Goal: Navigation & Orientation: Find specific page/section

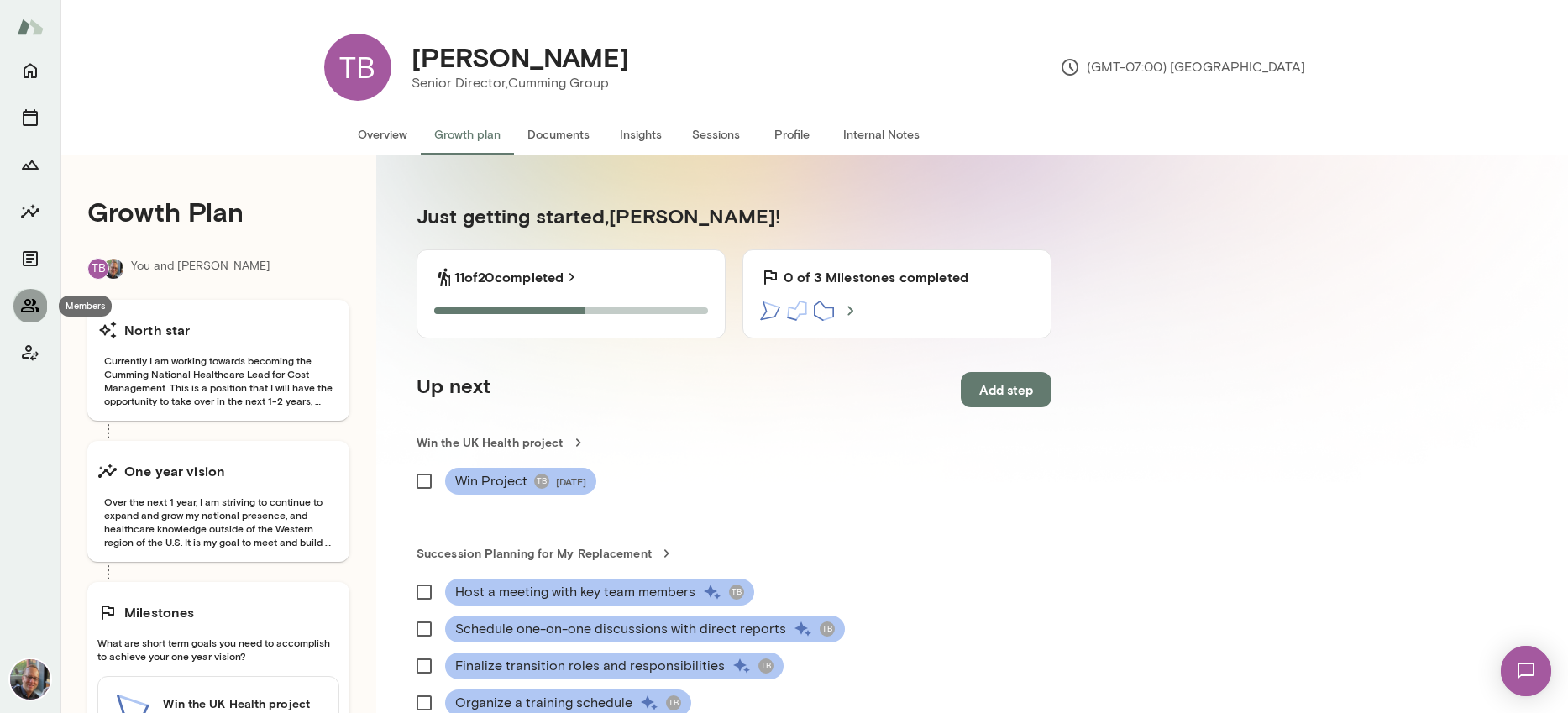
click at [37, 303] on icon "Members" at bounding box center [30, 305] width 20 height 20
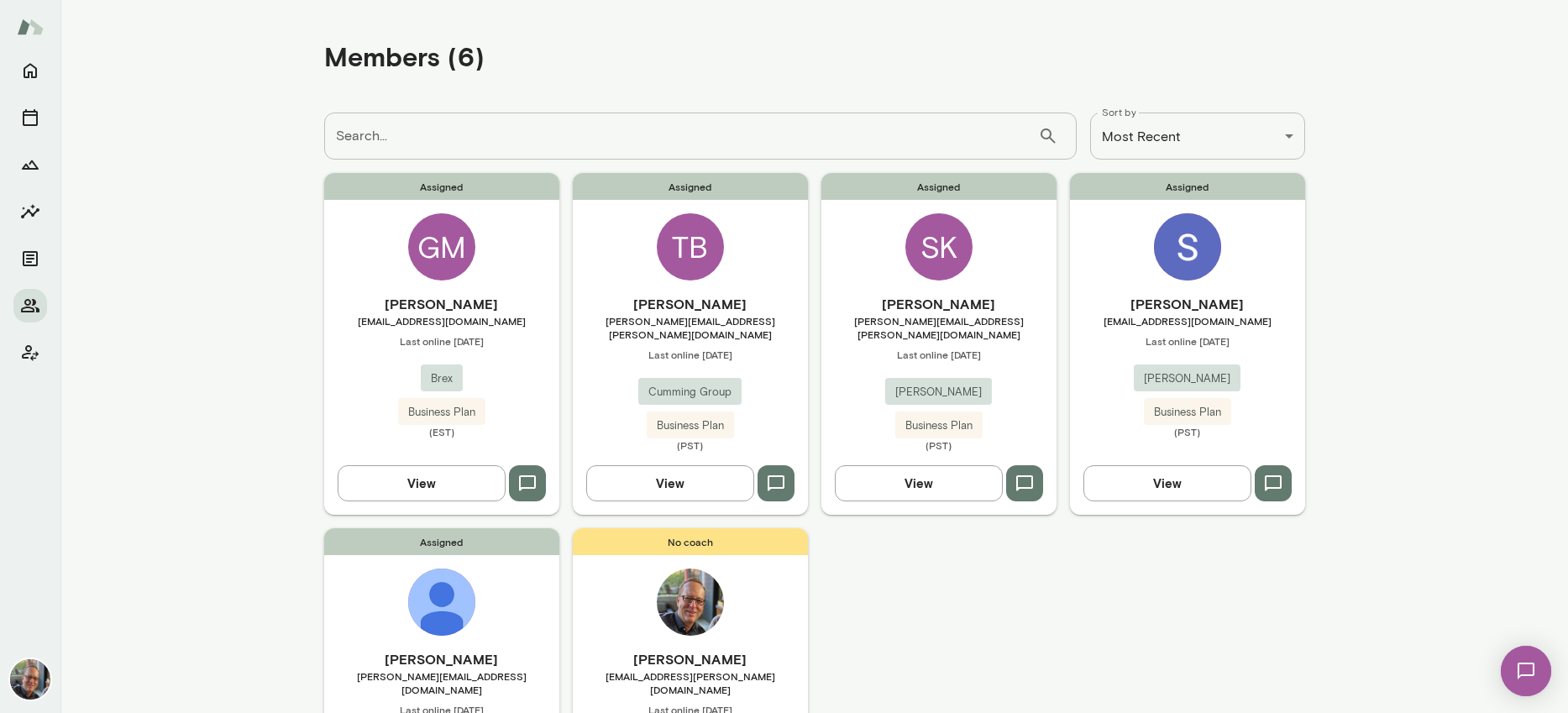
click at [1191, 260] on img at bounding box center [1187, 247] width 67 height 67
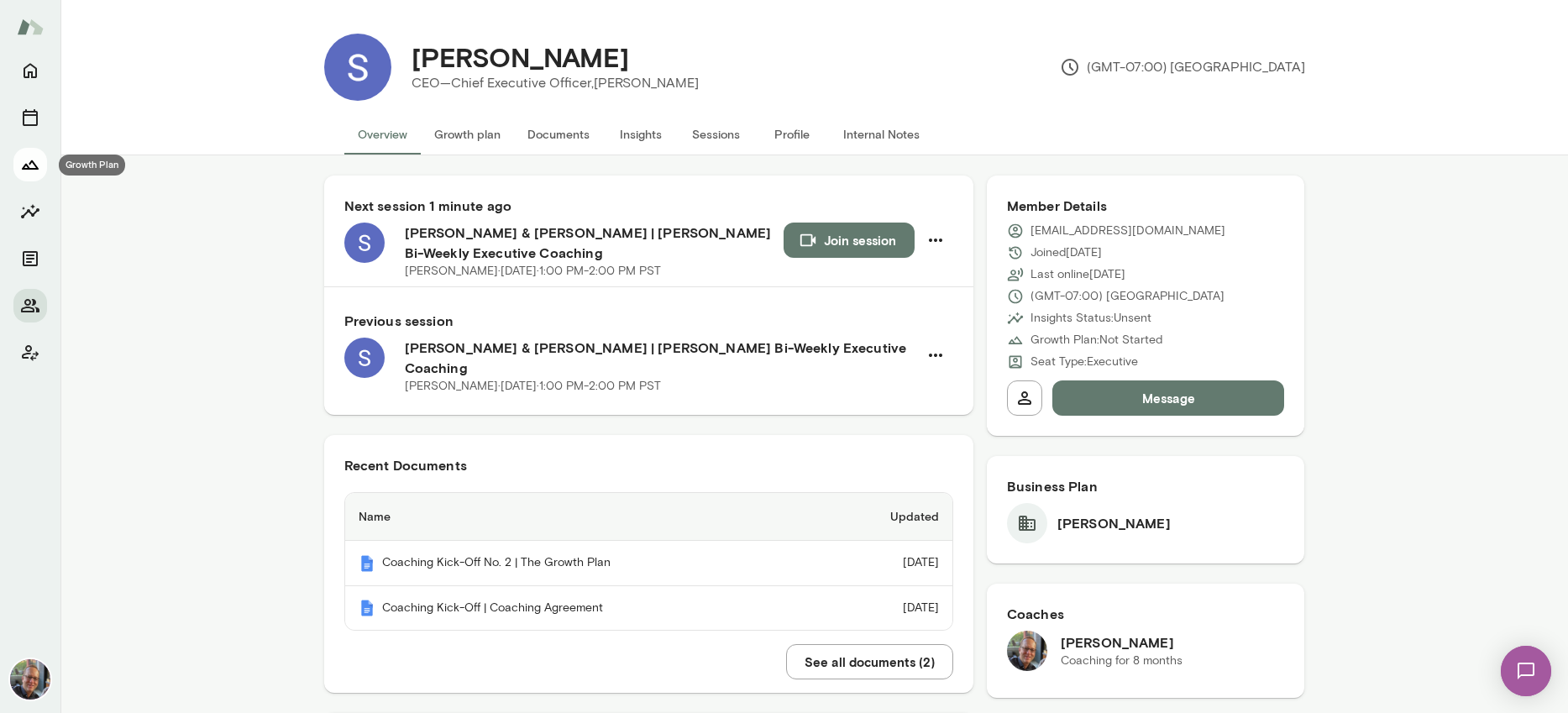
click at [33, 171] on icon "Growth Plan" at bounding box center [30, 164] width 20 height 20
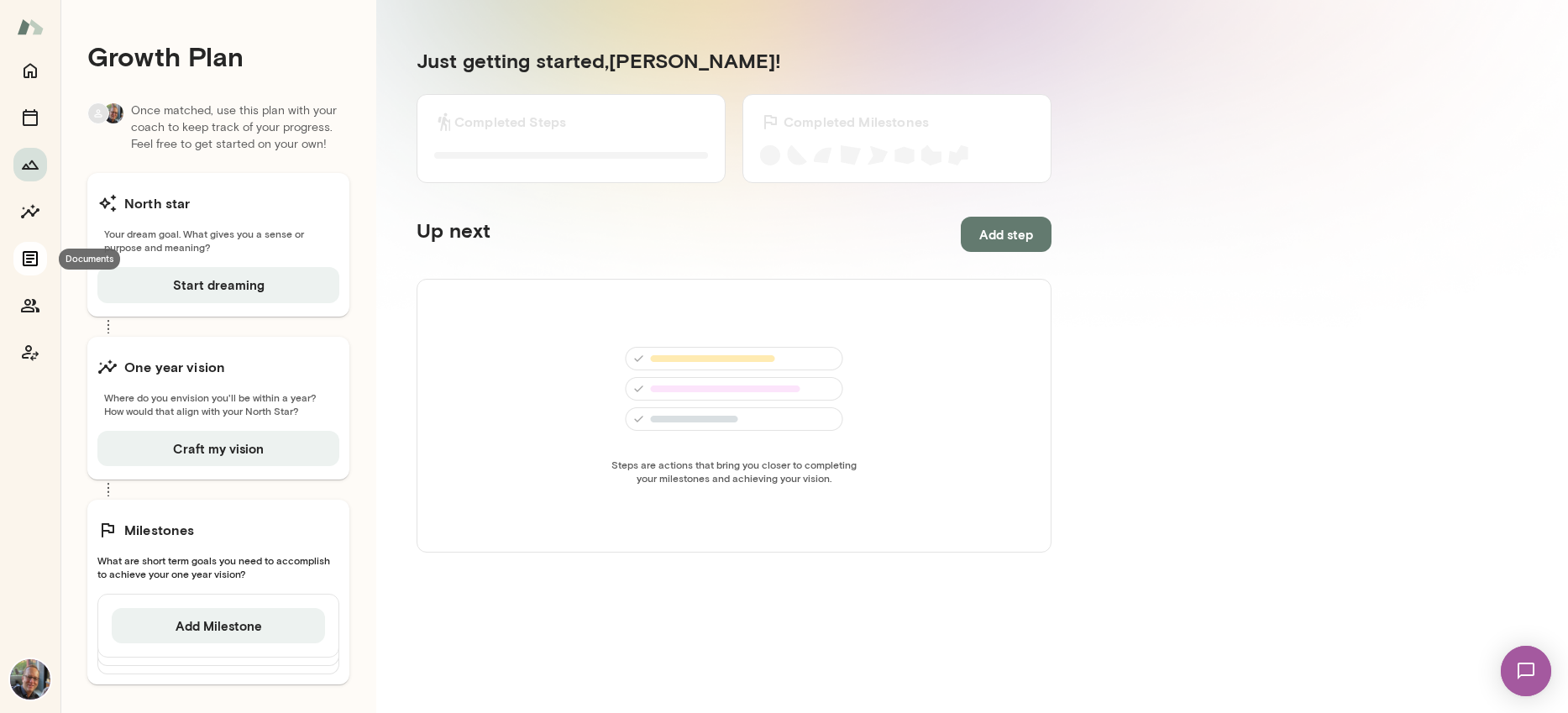
click at [30, 264] on icon "Documents" at bounding box center [30, 259] width 20 height 20
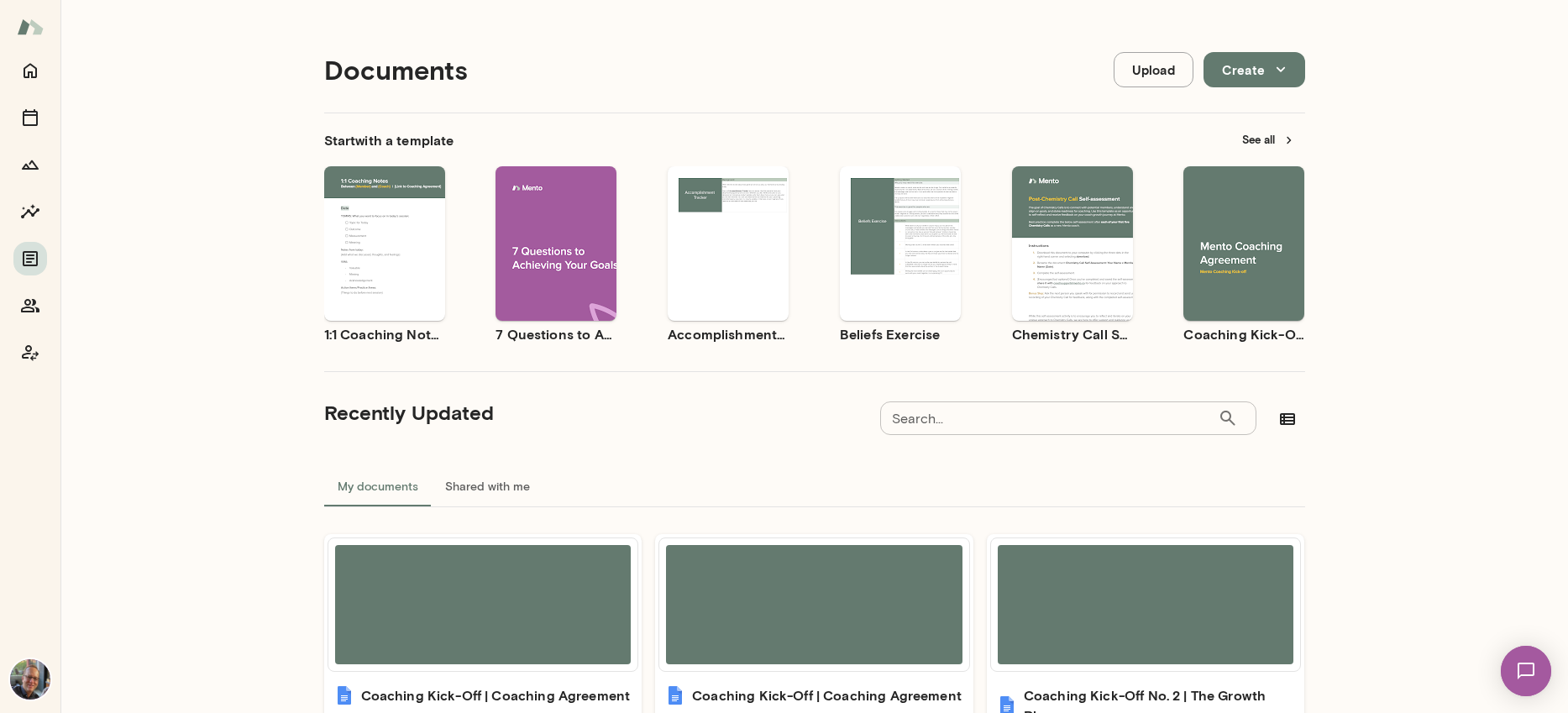
scroll to position [4, 0]
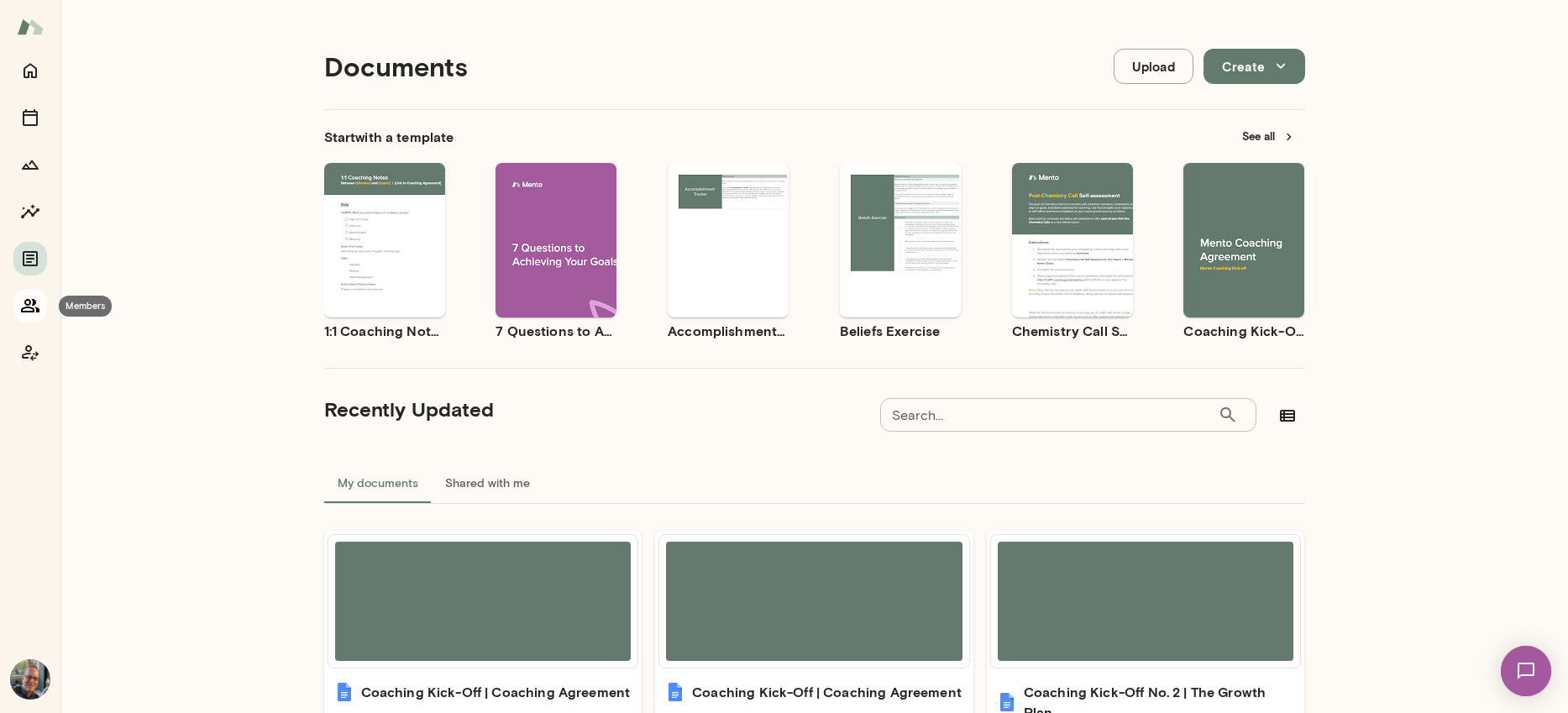
click at [34, 308] on icon "Members" at bounding box center [30, 305] width 20 height 20
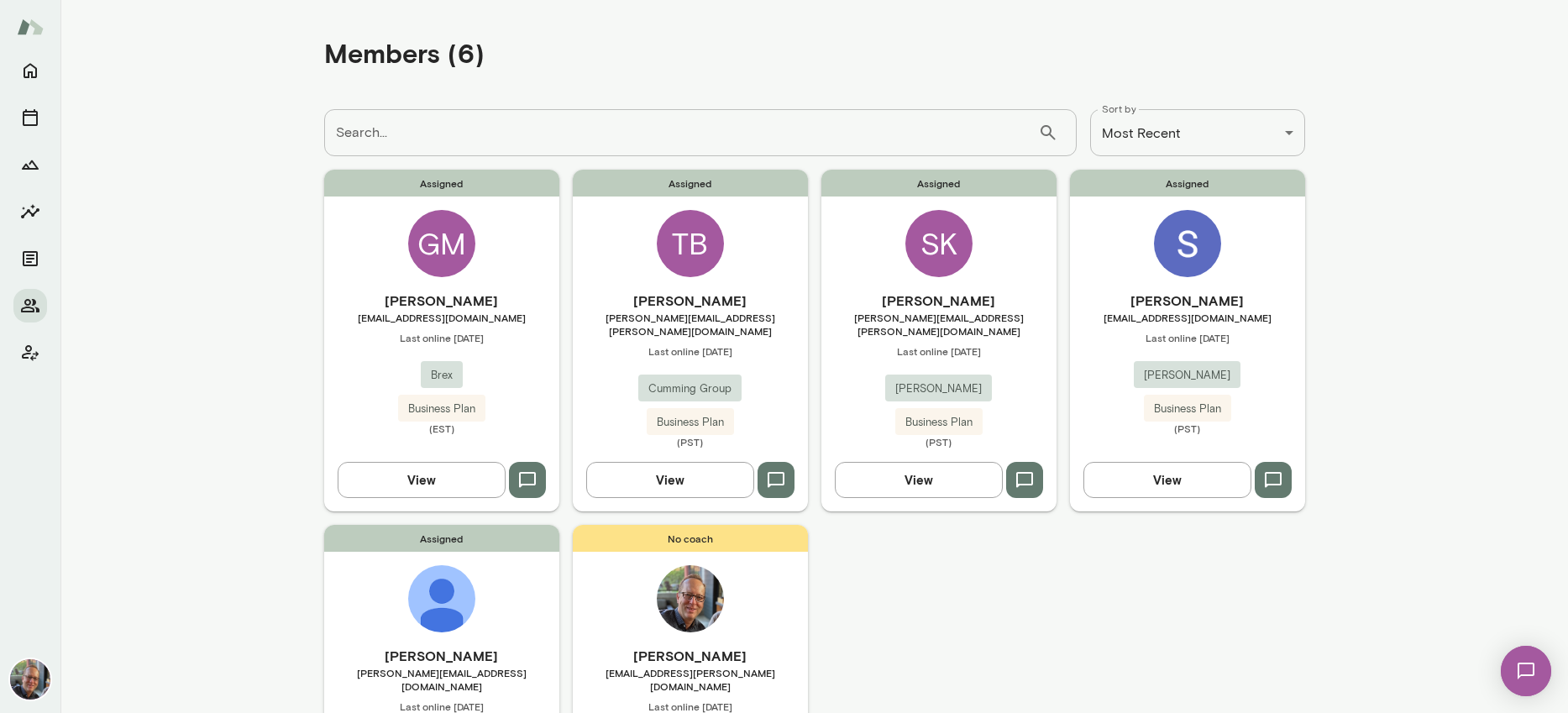
click at [1205, 290] on h6 "[PERSON_NAME]" at bounding box center [1187, 300] width 235 height 20
